Goal: Browse casually: Explore the website without a specific task or goal

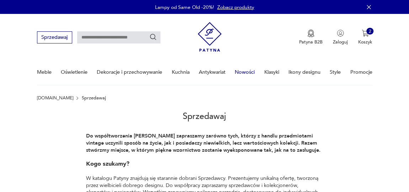
click at [245, 72] on link "Nowości" at bounding box center [245, 72] width 20 height 25
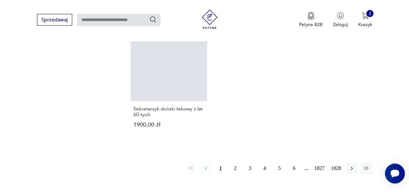
scroll to position [832, 0]
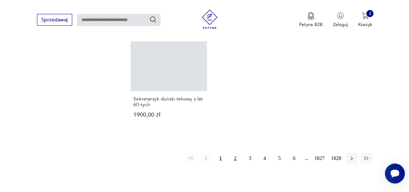
click at [234, 158] on button "2" at bounding box center [234, 158] width 11 height 11
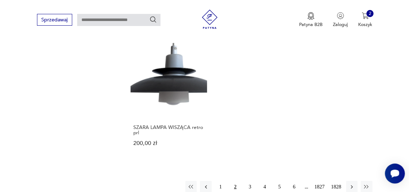
scroll to position [886, 0]
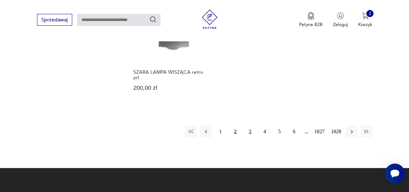
click at [251, 126] on button "3" at bounding box center [249, 131] width 11 height 11
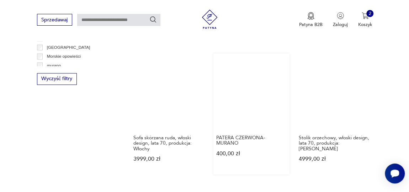
scroll to position [401, 0]
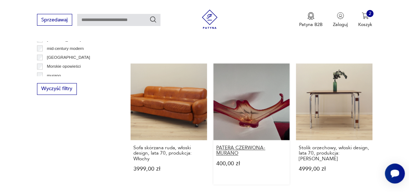
click at [230, 147] on h3 "PATERA CZERWONA- MURANO" at bounding box center [251, 150] width 70 height 11
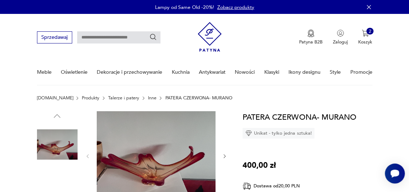
scroll to position [64, 0]
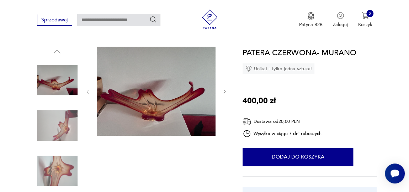
click at [164, 110] on img at bounding box center [156, 91] width 119 height 89
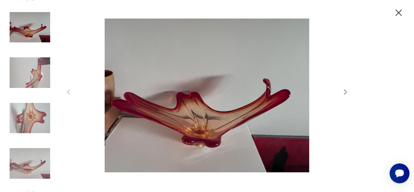
click at [55, 129] on div at bounding box center [207, 96] width 414 height 192
click at [347, 92] on icon "button" at bounding box center [345, 91] width 3 height 5
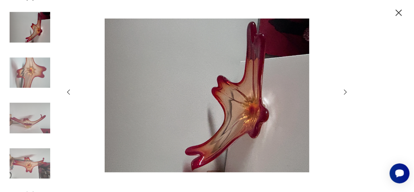
click at [347, 92] on icon "button" at bounding box center [345, 91] width 3 height 5
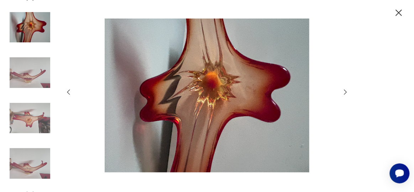
click at [347, 92] on icon "button" at bounding box center [345, 91] width 3 height 5
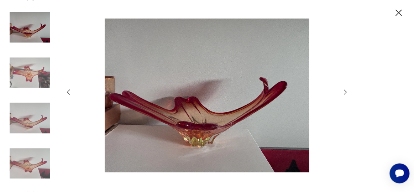
click at [347, 92] on icon "button" at bounding box center [345, 91] width 3 height 5
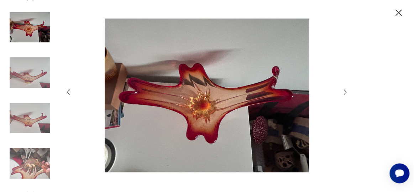
click at [347, 92] on icon "button" at bounding box center [345, 91] width 3 height 5
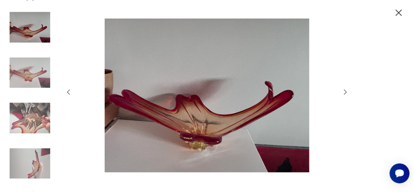
click at [347, 92] on icon "button" at bounding box center [345, 91] width 3 height 5
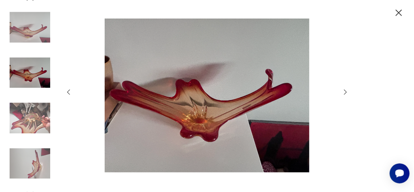
click at [347, 92] on icon "button" at bounding box center [345, 91] width 3 height 5
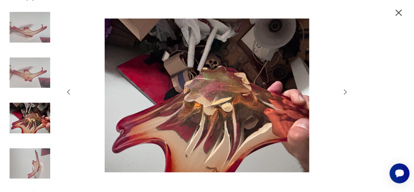
click at [347, 92] on icon "button" at bounding box center [345, 91] width 3 height 5
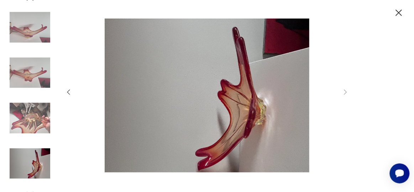
drag, startPoint x: 402, startPoint y: 14, endPoint x: 242, endPoint y: 8, distance: 160.2
click at [402, 14] on icon "button" at bounding box center [398, 12] width 11 height 11
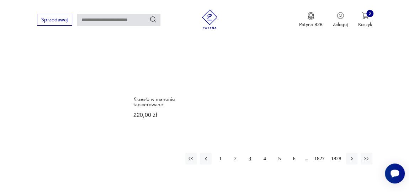
scroll to position [844, 0]
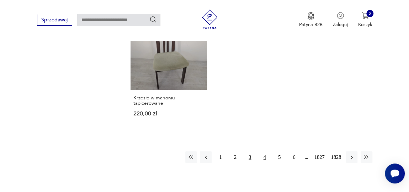
click at [266, 151] on button "4" at bounding box center [264, 156] width 11 height 11
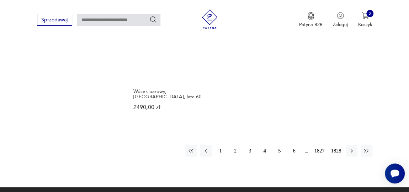
scroll to position [853, 0]
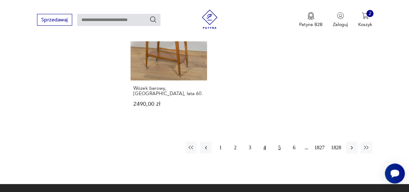
click at [279, 142] on button "5" at bounding box center [279, 147] width 11 height 11
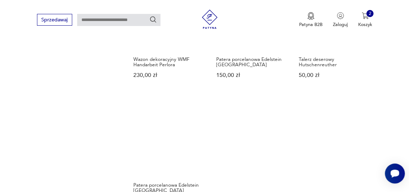
scroll to position [821, 0]
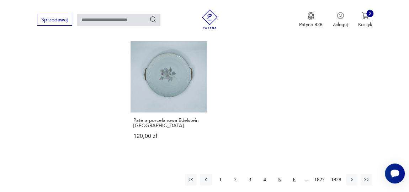
click at [294, 174] on button "6" at bounding box center [294, 179] width 11 height 11
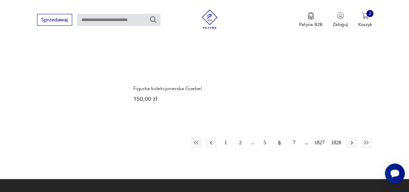
scroll to position [853, 0]
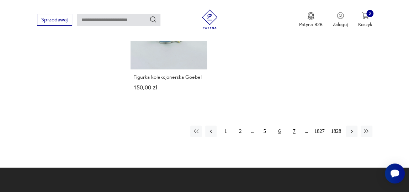
click at [293, 128] on button "7" at bounding box center [294, 131] width 11 height 11
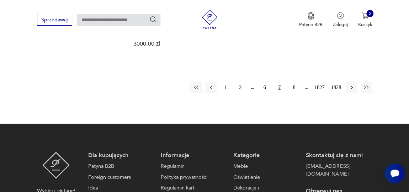
scroll to position [918, 0]
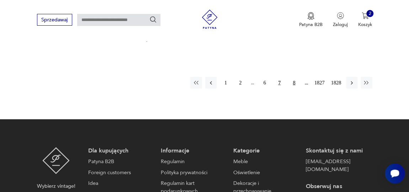
click at [295, 77] on button "8" at bounding box center [294, 82] width 11 height 11
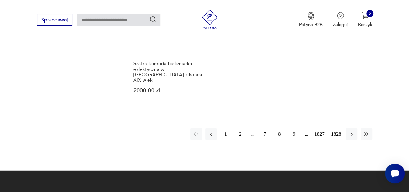
scroll to position [886, 0]
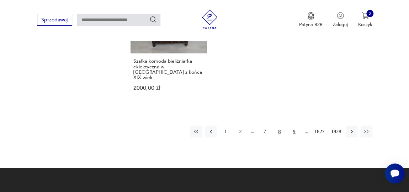
click at [294, 126] on button "9" at bounding box center [294, 131] width 11 height 11
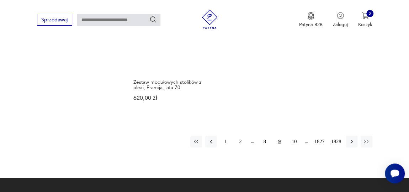
scroll to position [886, 0]
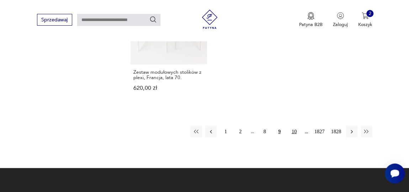
click at [295, 126] on button "10" at bounding box center [294, 131] width 11 height 11
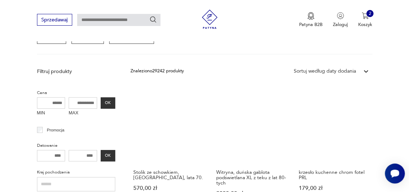
scroll to position [110, 0]
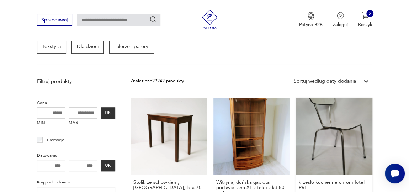
click at [332, 123] on link "krzesło kuchenne chrom fotel PRL 179,00 zł" at bounding box center [334, 158] width 76 height 121
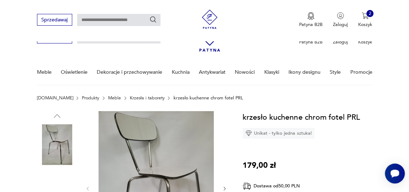
scroll to position [97, 0]
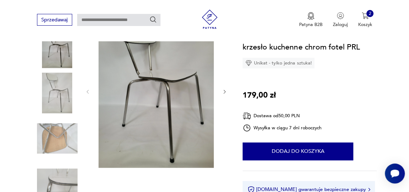
click at [226, 90] on icon "button" at bounding box center [224, 91] width 5 height 5
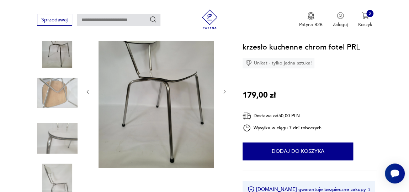
click at [226, 90] on icon "button" at bounding box center [224, 91] width 5 height 5
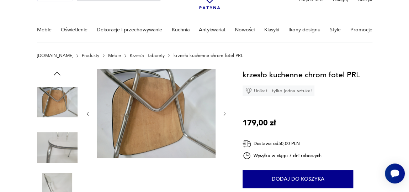
scroll to position [32, 0]
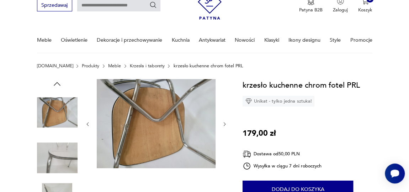
click at [220, 123] on div at bounding box center [156, 124] width 142 height 90
click at [225, 123] on icon "button" at bounding box center [224, 123] width 5 height 5
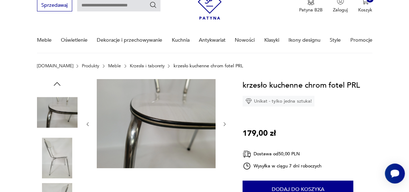
click at [225, 123] on icon "button" at bounding box center [224, 123] width 5 height 5
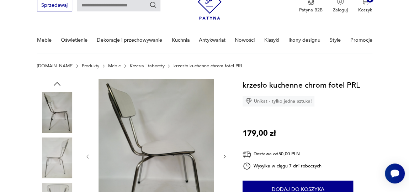
click at [225, 123] on div at bounding box center [156, 156] width 142 height 155
click at [222, 156] on icon "button" at bounding box center [224, 156] width 5 height 5
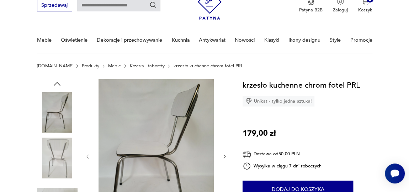
click at [223, 155] on icon "button" at bounding box center [224, 156] width 5 height 5
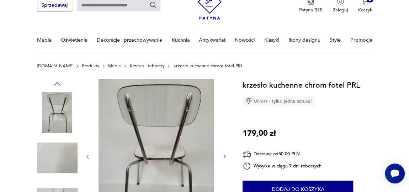
click at [223, 155] on icon "button" at bounding box center [224, 156] width 5 height 5
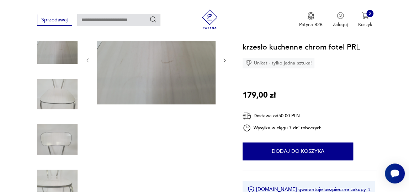
scroll to position [97, 0]
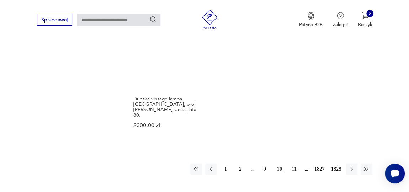
scroll to position [884, 0]
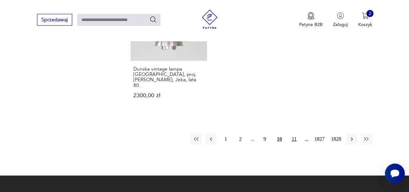
click at [294, 133] on button "11" at bounding box center [294, 138] width 11 height 11
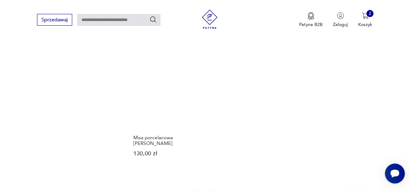
scroll to position [853, 0]
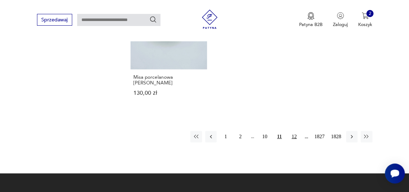
click at [297, 133] on button "12" at bounding box center [294, 136] width 11 height 11
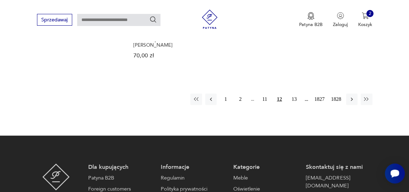
scroll to position [886, 0]
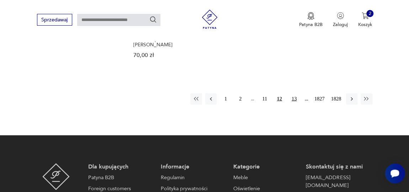
click at [296, 93] on button "13" at bounding box center [294, 98] width 11 height 11
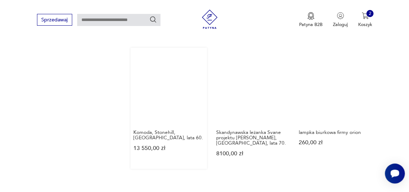
scroll to position [562, 0]
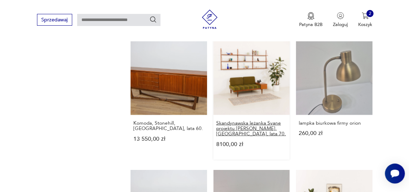
click at [242, 121] on h3 "Skandynawska leżanka Svane projektu [PERSON_NAME], [GEOGRAPHIC_DATA], lata 70." at bounding box center [251, 128] width 70 height 16
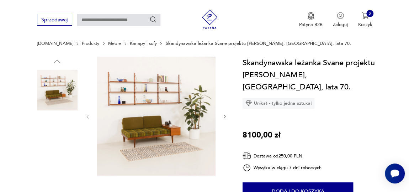
scroll to position [64, 0]
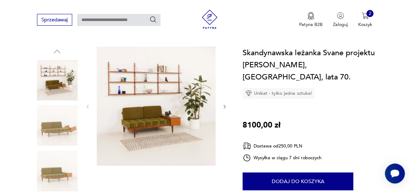
click at [66, 129] on img at bounding box center [57, 125] width 41 height 41
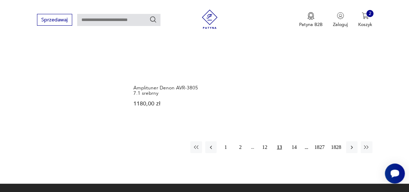
scroll to position [871, 0]
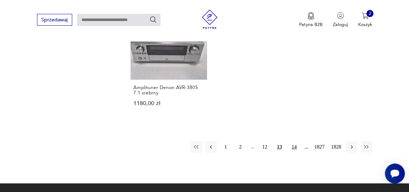
click at [296, 141] on button "14" at bounding box center [294, 146] width 11 height 11
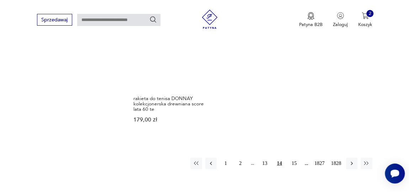
scroll to position [886, 0]
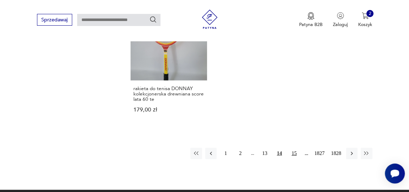
click at [296, 148] on button "15" at bounding box center [294, 153] width 11 height 11
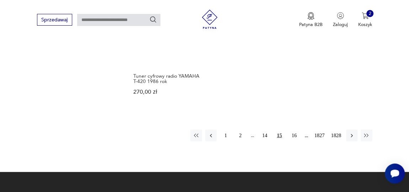
scroll to position [886, 0]
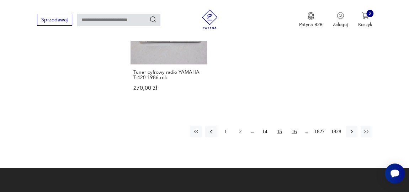
click at [294, 126] on button "16" at bounding box center [294, 131] width 11 height 11
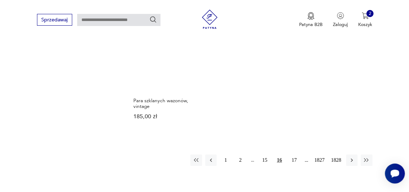
scroll to position [918, 0]
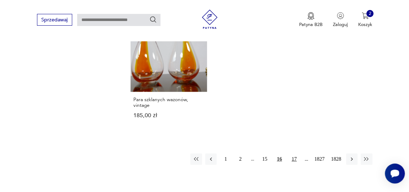
click at [297, 153] on button "17" at bounding box center [294, 158] width 11 height 11
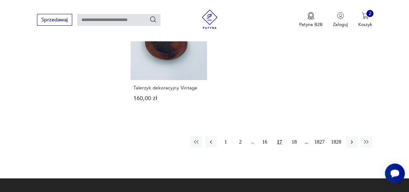
scroll to position [886, 0]
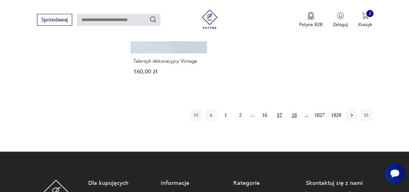
click at [297, 109] on button "18" at bounding box center [294, 114] width 11 height 11
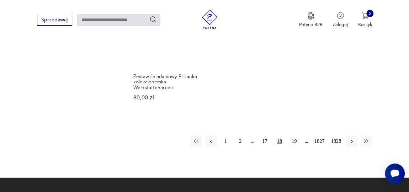
scroll to position [886, 0]
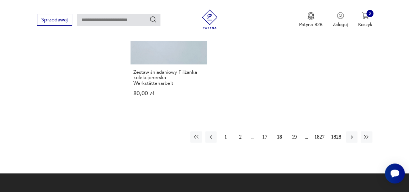
click at [293, 131] on button "19" at bounding box center [294, 136] width 11 height 11
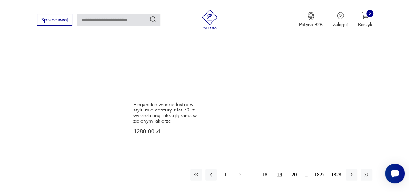
scroll to position [853, 0]
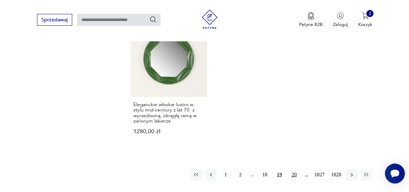
click at [291, 169] on button "20" at bounding box center [294, 174] width 11 height 11
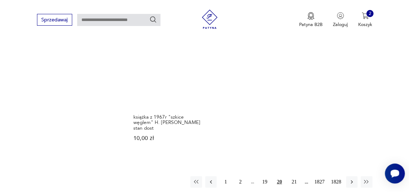
scroll to position [853, 0]
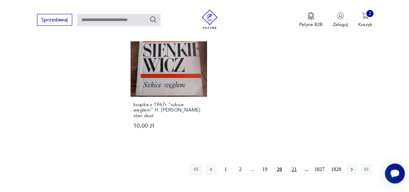
click at [293, 164] on button "21" at bounding box center [294, 169] width 11 height 11
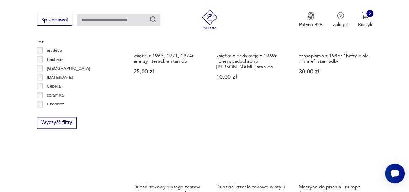
scroll to position [369, 0]
